Goal: Task Accomplishment & Management: Manage account settings

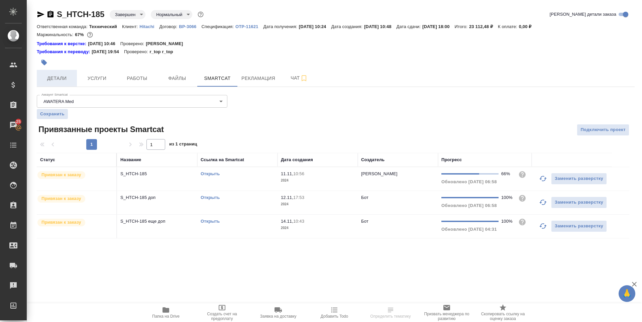
click at [64, 80] on span "Детали" at bounding box center [57, 78] width 32 height 8
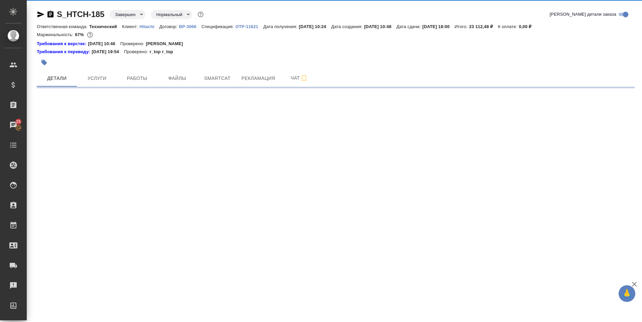
select select "RU"
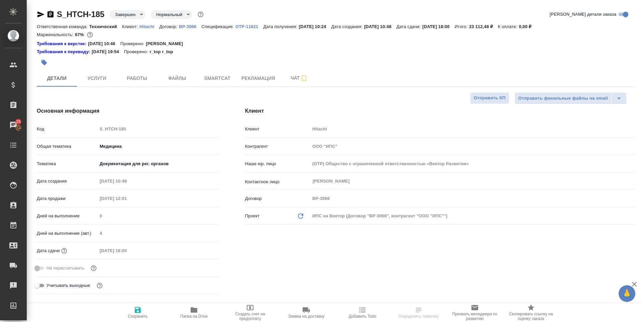
type textarea "x"
click at [190, 311] on icon "button" at bounding box center [194, 310] width 8 height 8
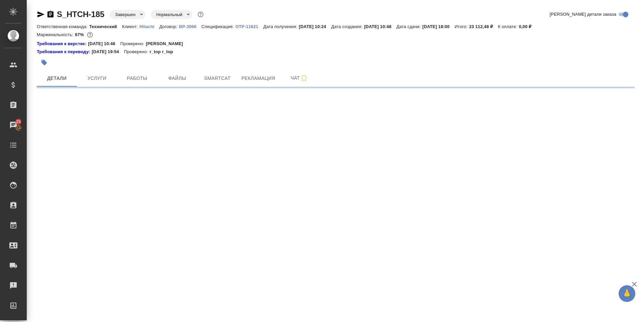
select select "RU"
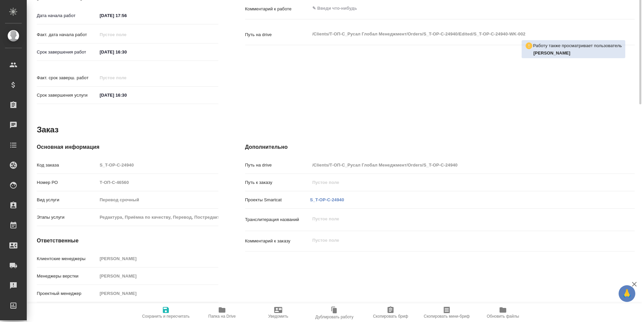
scroll to position [114, 0]
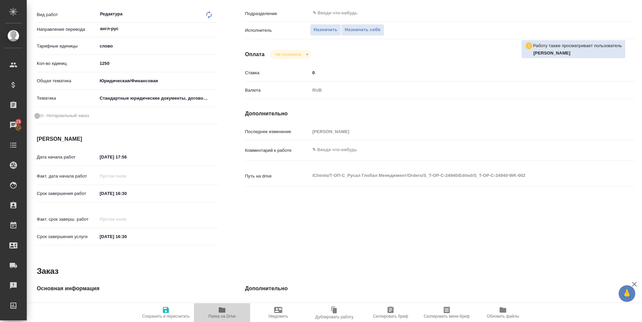
click at [216, 313] on span "Папка на Drive" at bounding box center [222, 312] width 48 height 13
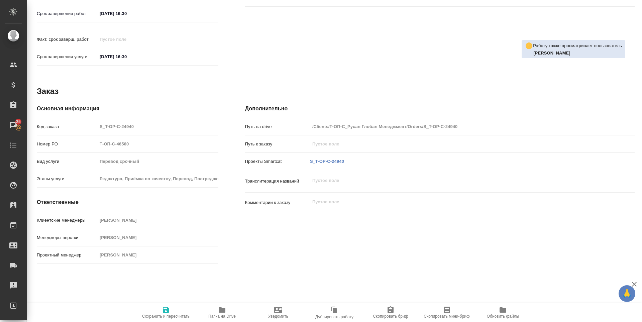
scroll to position [0, 0]
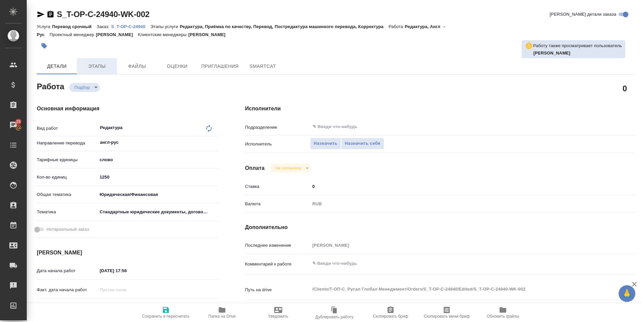
click at [106, 62] on span "Этапы" at bounding box center [97, 66] width 32 height 8
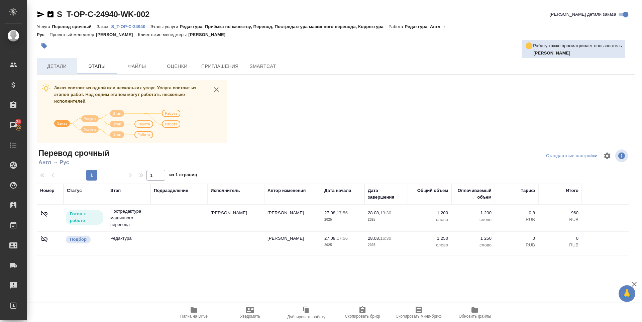
click at [60, 65] on span "Детали" at bounding box center [57, 66] width 32 height 8
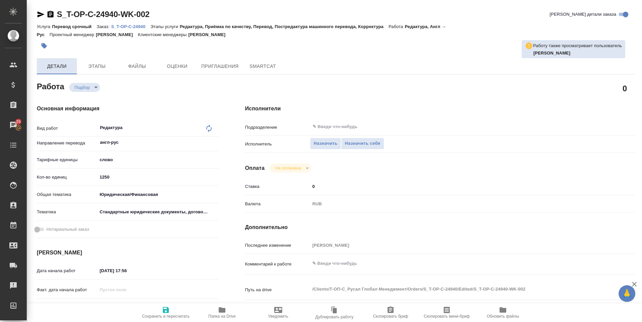
type textarea "x"
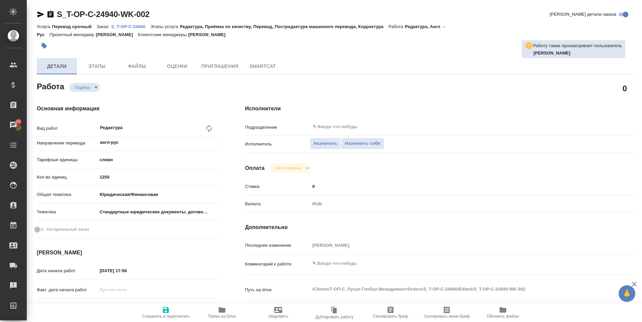
type textarea "x"
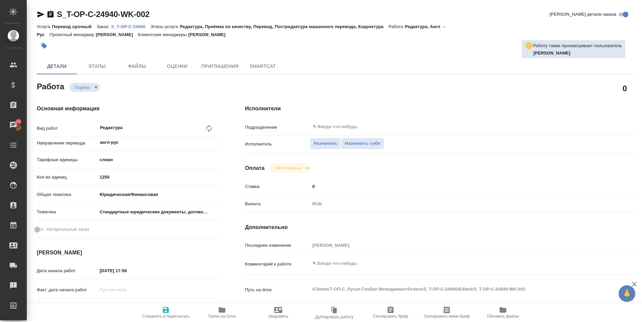
type textarea "x"
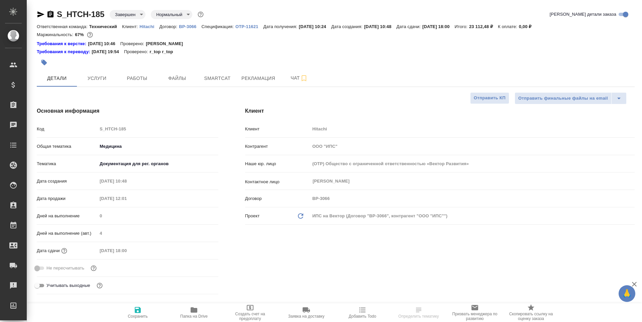
select select "RU"
type input "[PERSON_NAME]"
type input "[PERSON_NAME]pavlova"
select select "RU"
type textarea "x"
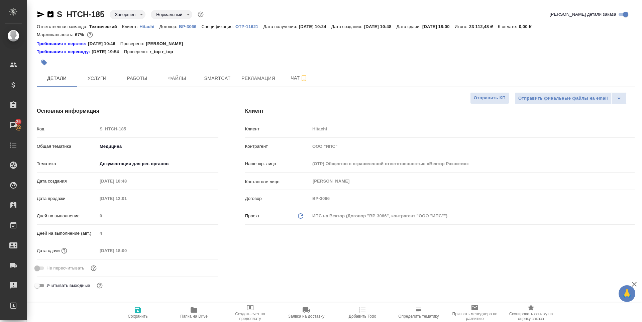
type textarea "x"
